Goal: Task Accomplishment & Management: Manage account settings

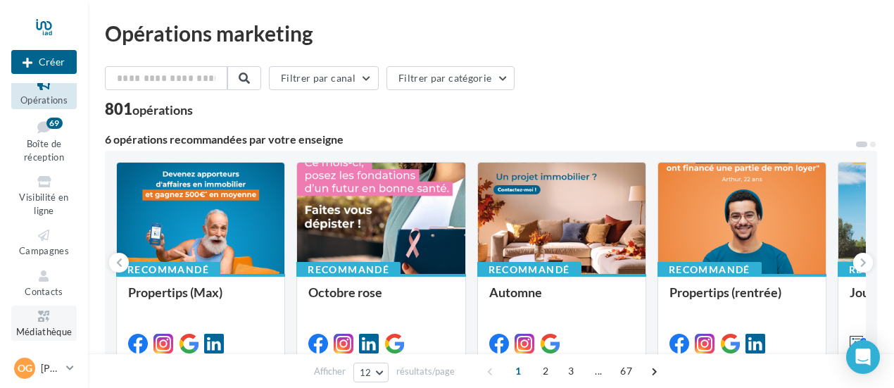
scroll to position [92, 0]
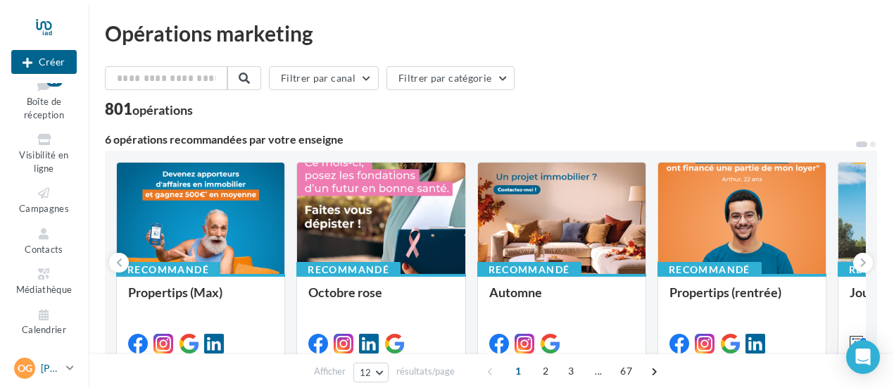
click at [54, 367] on p "[PERSON_NAME]" at bounding box center [51, 368] width 20 height 14
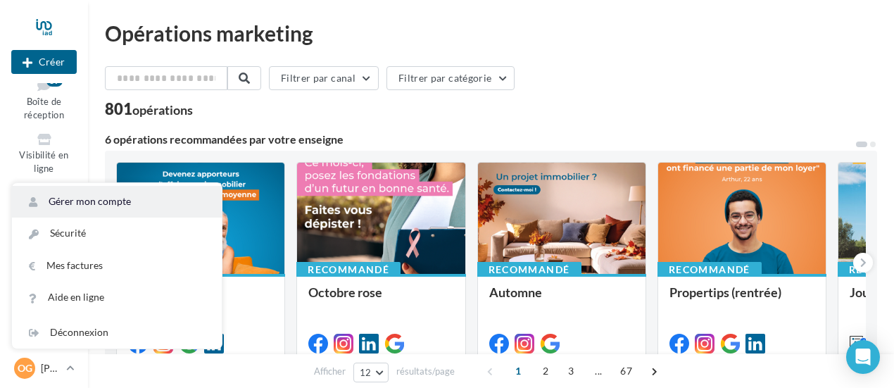
click at [101, 201] on link "Gérer mon compte" at bounding box center [117, 202] width 210 height 32
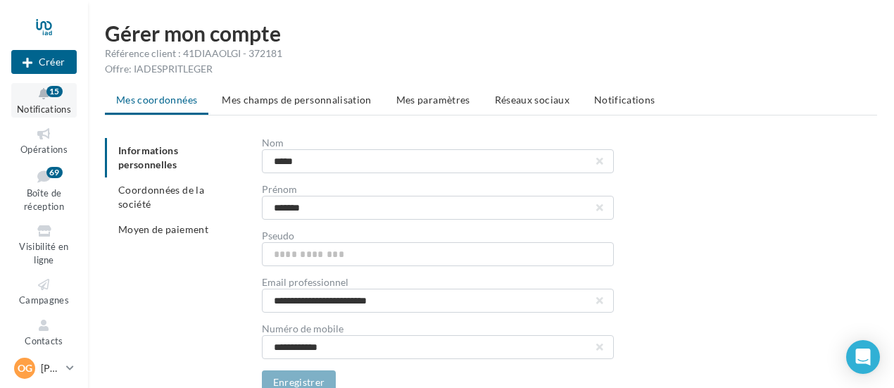
click at [53, 103] on button "Notifications 15" at bounding box center [43, 100] width 65 height 35
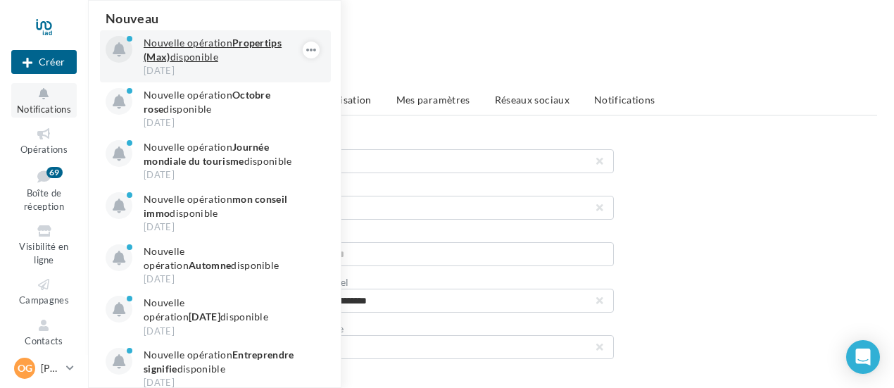
click at [180, 60] on p "Nouvelle opération Propertips (Max) disponible" at bounding box center [225, 50] width 163 height 28
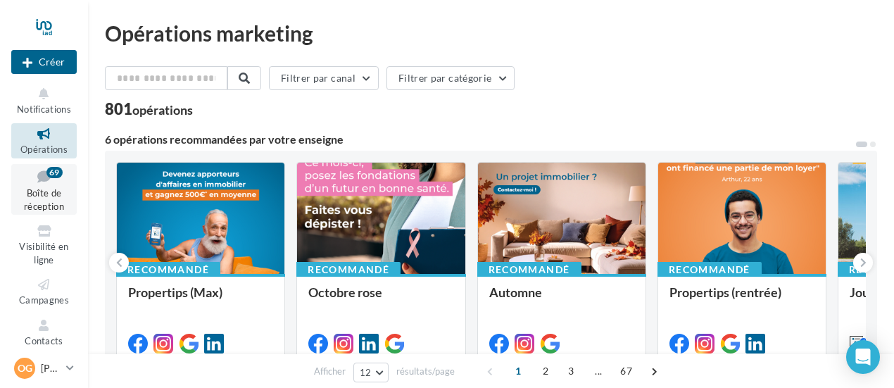
click at [38, 204] on span "Boîte de réception" at bounding box center [44, 199] width 40 height 25
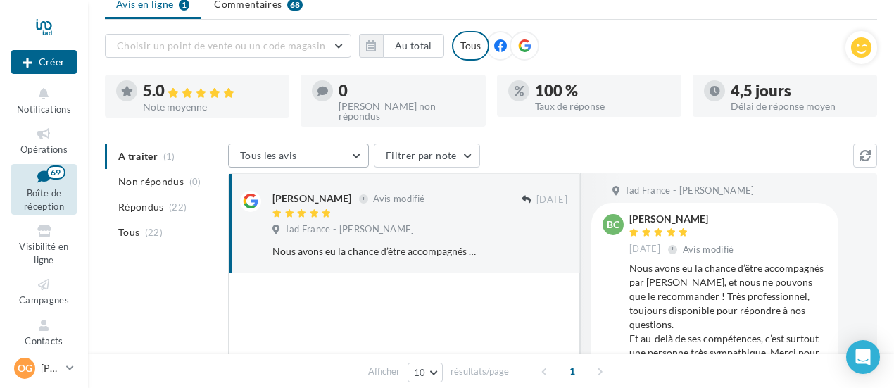
scroll to position [70, 0]
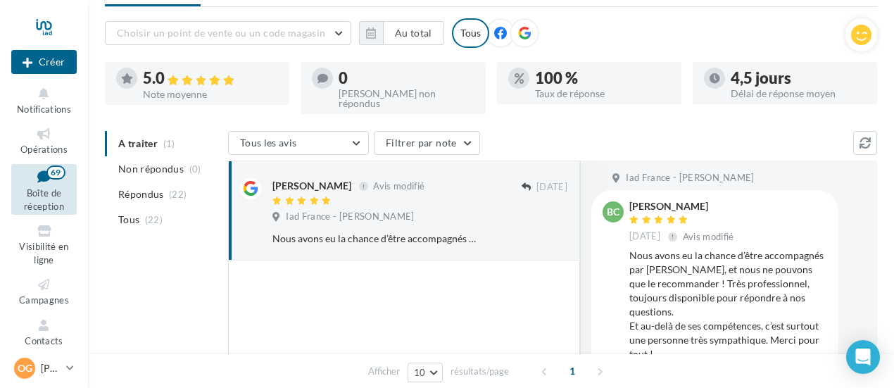
click at [144, 133] on ul "A traiter (1) Non répondus (0) Répondus (22) Tous (22)" at bounding box center [164, 181] width 118 height 101
click at [162, 132] on ul "A traiter (1) Non répondus (0) Répondus (22) Tous (22)" at bounding box center [164, 181] width 118 height 101
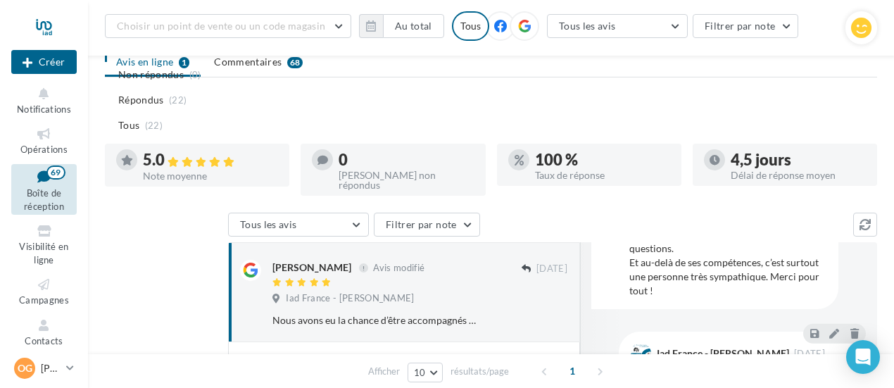
scroll to position [134, 0]
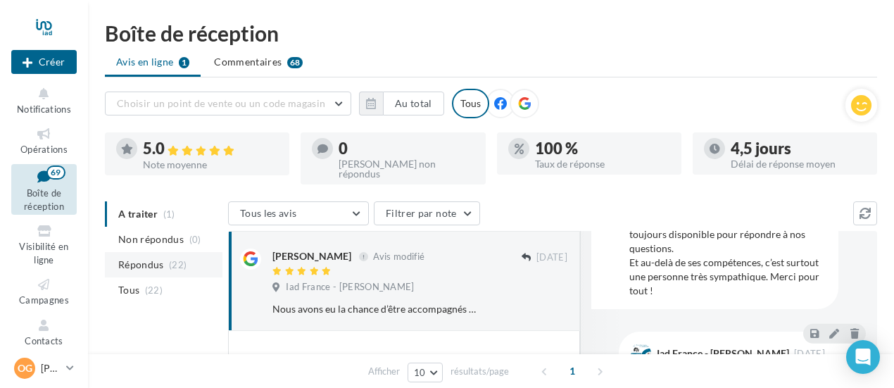
click at [130, 258] on span "Répondus" at bounding box center [141, 265] width 46 height 14
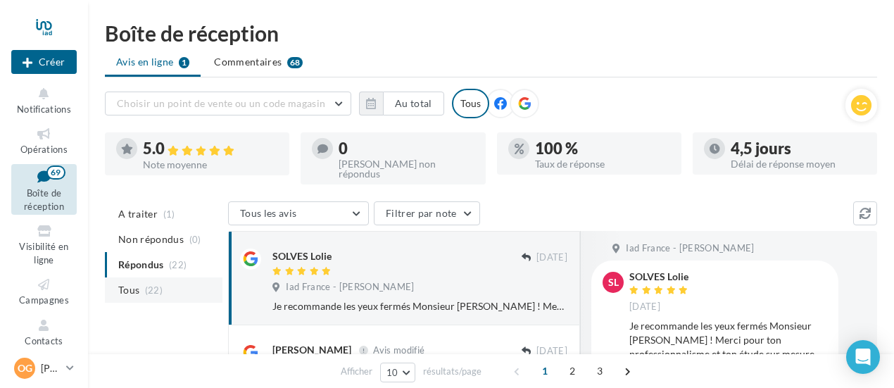
click at [137, 283] on span "Tous" at bounding box center [128, 290] width 21 height 14
click at [163, 208] on span "(1)" at bounding box center [169, 213] width 12 height 11
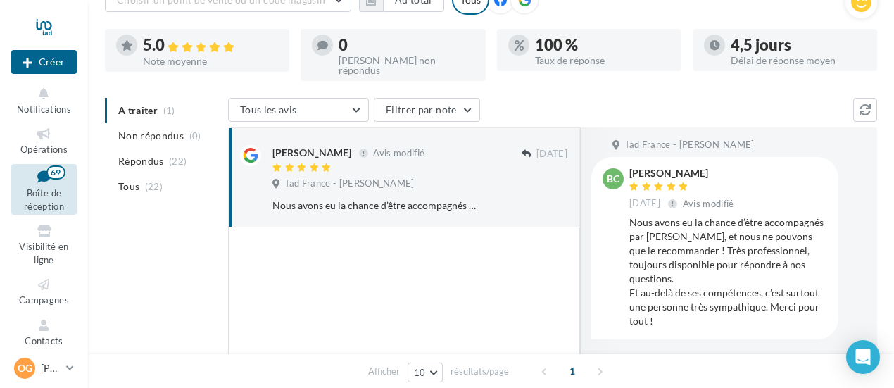
scroll to position [0, 0]
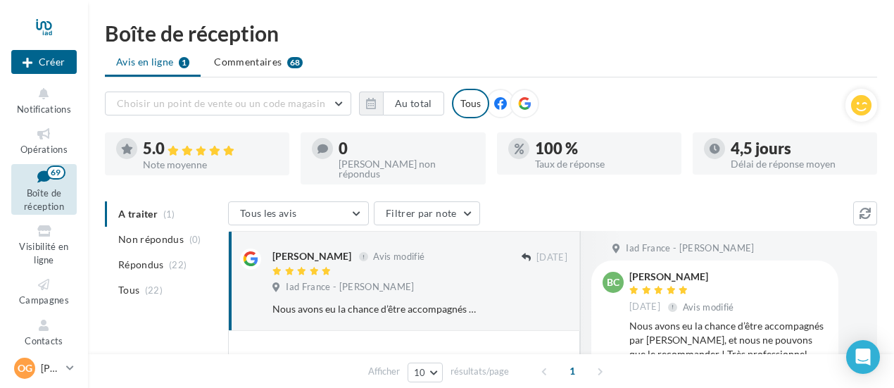
click at [31, 193] on span "Boîte de réception" at bounding box center [44, 199] width 40 height 25
